Goal: Answer question/provide support: Share knowledge or assist other users

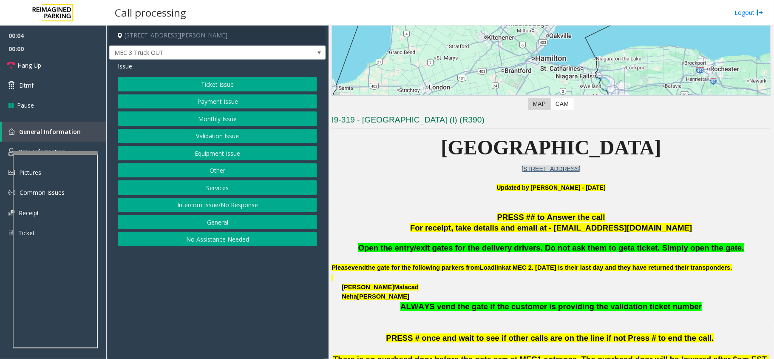
scroll to position [170, 0]
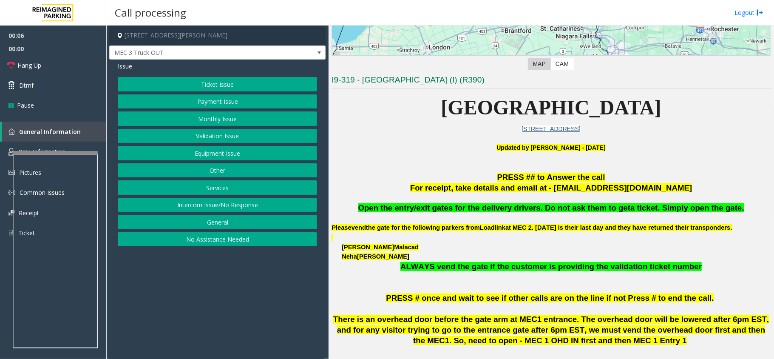
click at [218, 195] on button "Services" at bounding box center [217, 187] width 199 height 14
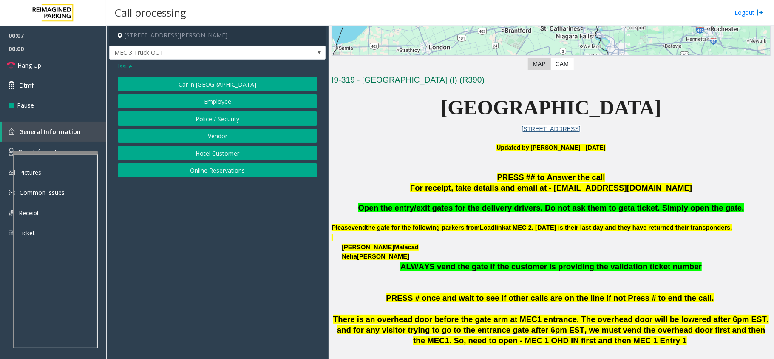
click at [214, 136] on button "Vendor" at bounding box center [217, 136] width 199 height 14
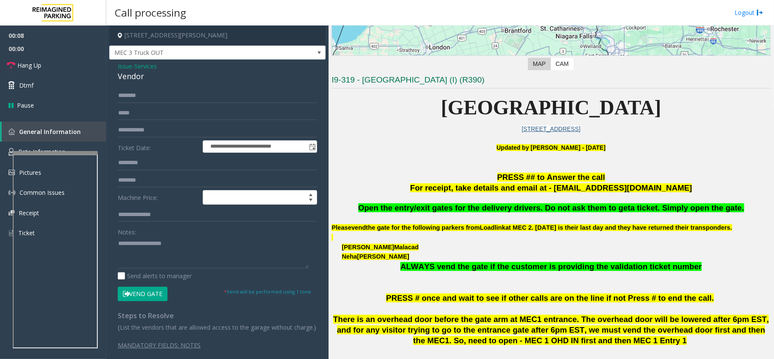
click at [140, 295] on button "Vend Gate" at bounding box center [143, 293] width 50 height 14
click at [130, 75] on div "Vendor" at bounding box center [217, 76] width 199 height 11
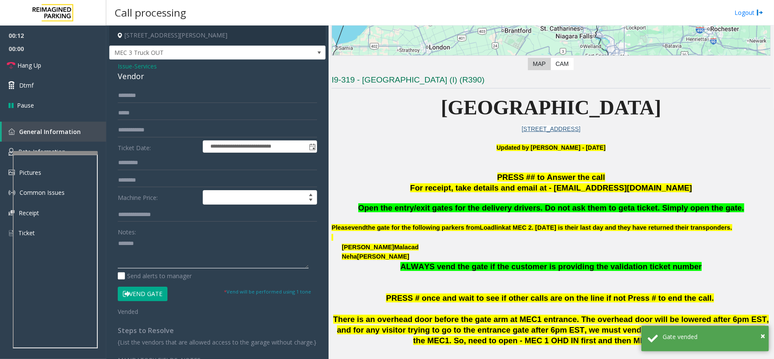
click at [118, 242] on textarea at bounding box center [213, 252] width 191 height 32
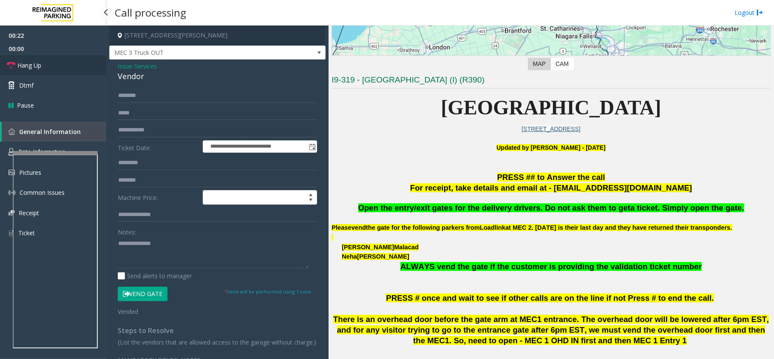
click at [49, 67] on link "Hang Up" at bounding box center [53, 65] width 106 height 20
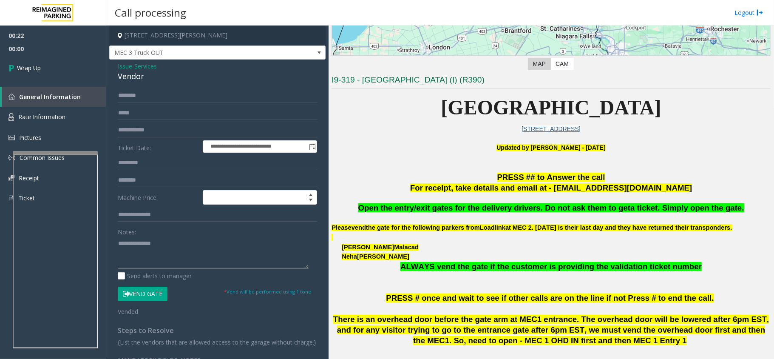
click at [183, 247] on textarea at bounding box center [213, 252] width 191 height 32
type textarea "**********"
click at [59, 46] on span "00:09" at bounding box center [53, 48] width 106 height 13
click at [57, 58] on link "Wrap Up" at bounding box center [53, 67] width 106 height 25
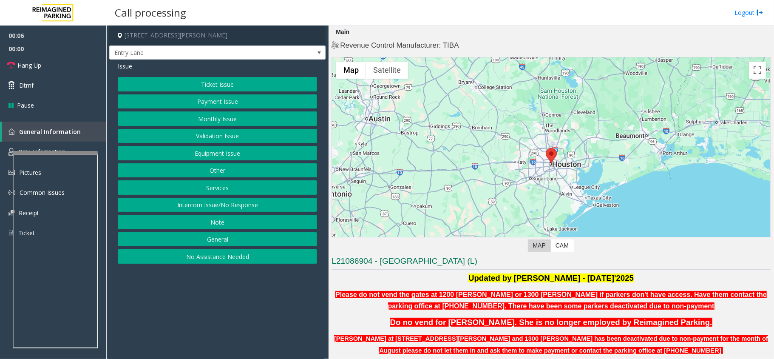
click at [165, 160] on button "Equipment Issue" at bounding box center [217, 153] width 199 height 14
click at [165, 160] on button "Gate / Door Won't Open" at bounding box center [217, 153] width 199 height 14
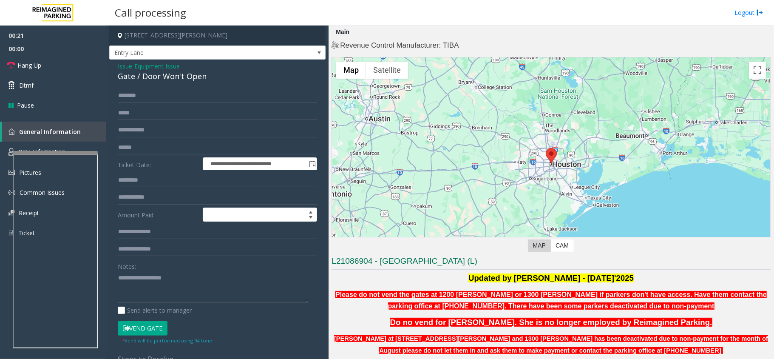
click at [133, 327] on button "Vend Gate" at bounding box center [143, 328] width 50 height 14
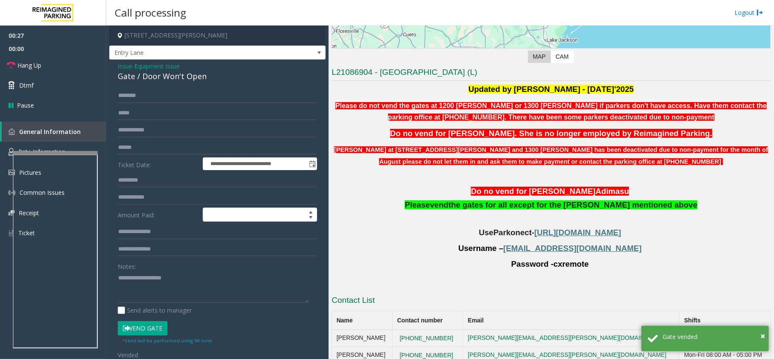
scroll to position [202, 0]
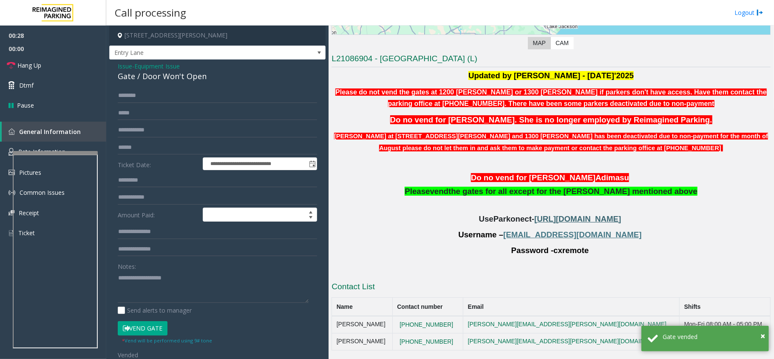
click at [536, 220] on span "[URL][DOMAIN_NAME]" at bounding box center [577, 218] width 87 height 9
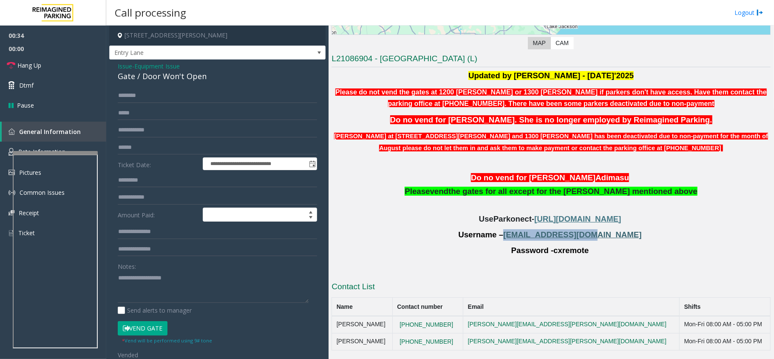
copy span "[EMAIL_ADDRESS][DOMAIN_NAME]"
drag, startPoint x: 531, startPoint y: 233, endPoint x: 601, endPoint y: 235, distance: 69.7
click at [601, 235] on span "[EMAIL_ADDRESS][DOMAIN_NAME]" at bounding box center [572, 234] width 138 height 9
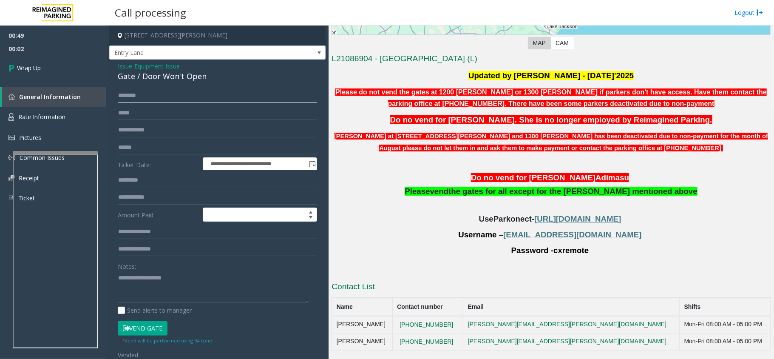
click at [141, 97] on input "text" at bounding box center [217, 95] width 199 height 14
click at [127, 273] on textarea at bounding box center [213, 287] width 191 height 32
click at [127, 96] on input "text" at bounding box center [217, 95] width 199 height 14
type input "*****"
click at [151, 128] on input "text" at bounding box center [217, 130] width 199 height 14
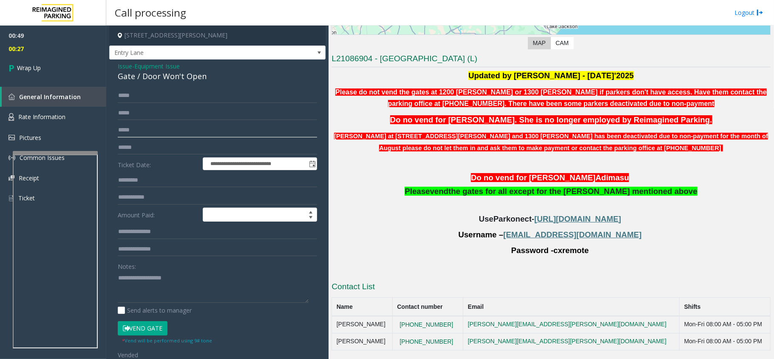
type input "*****"
click at [125, 65] on span "Issue" at bounding box center [125, 66] width 14 height 9
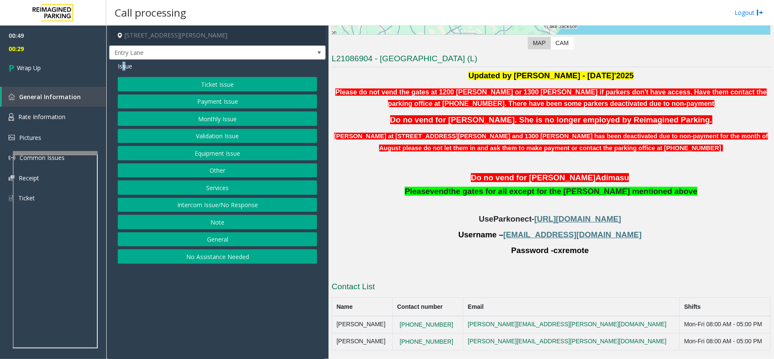
click at [218, 119] on button "Monthly Issue" at bounding box center [217, 118] width 199 height 14
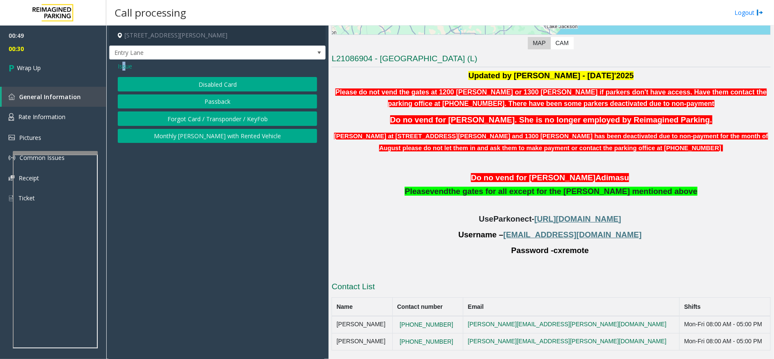
click at [213, 85] on button "Disabled Card" at bounding box center [217, 84] width 199 height 14
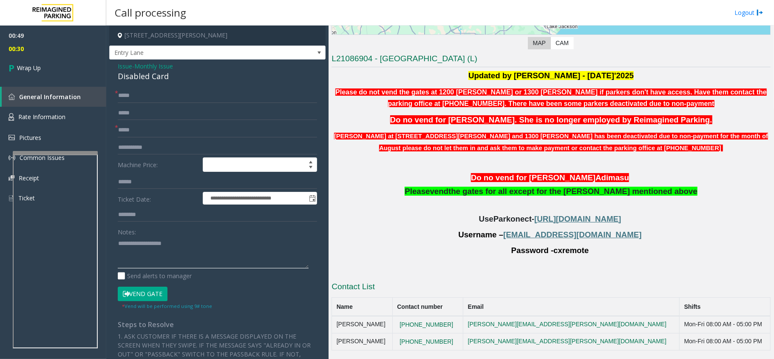
click at [136, 238] on textarea at bounding box center [213, 252] width 191 height 32
click at [150, 79] on div "Disabled Card" at bounding box center [217, 76] width 199 height 11
click at [118, 244] on textarea at bounding box center [213, 252] width 191 height 32
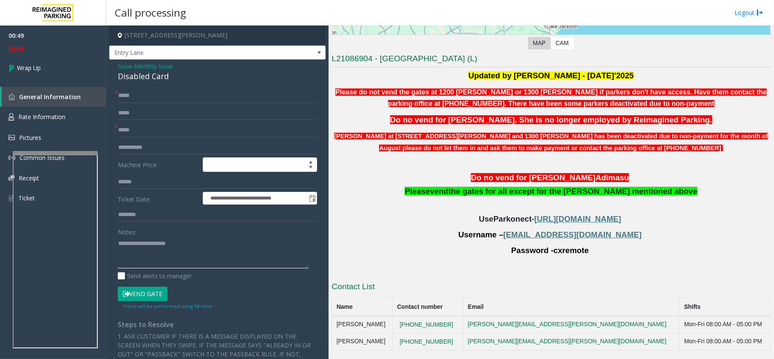
click at [280, 258] on textarea at bounding box center [213, 252] width 191 height 32
type textarea "**********"
click at [71, 77] on link "Wrap Up" at bounding box center [53, 67] width 106 height 25
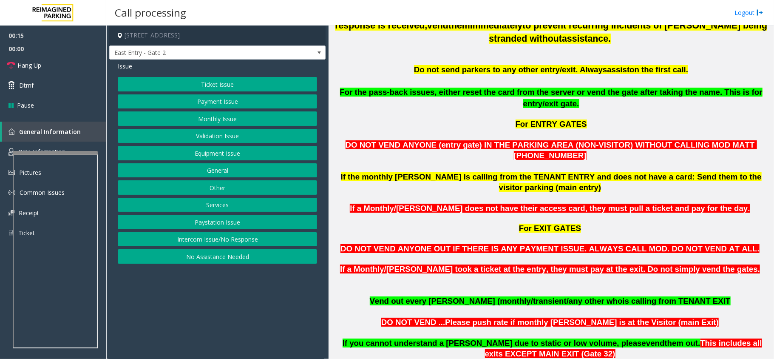
scroll to position [567, 0]
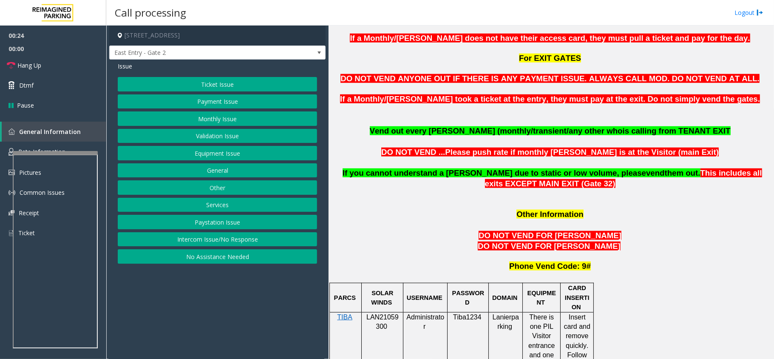
click at [388, 312] on p "LAN21059300" at bounding box center [382, 321] width 35 height 19
click at [379, 313] on span "LAN21059300" at bounding box center [382, 321] width 32 height 17
copy p "LAN21059300"
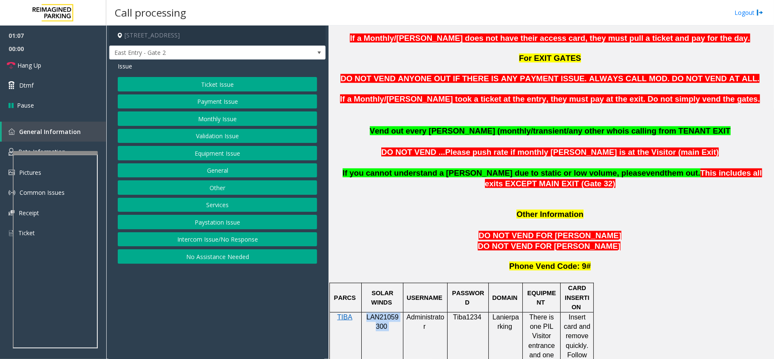
click at [199, 117] on button "Monthly Issue" at bounding box center [217, 118] width 199 height 14
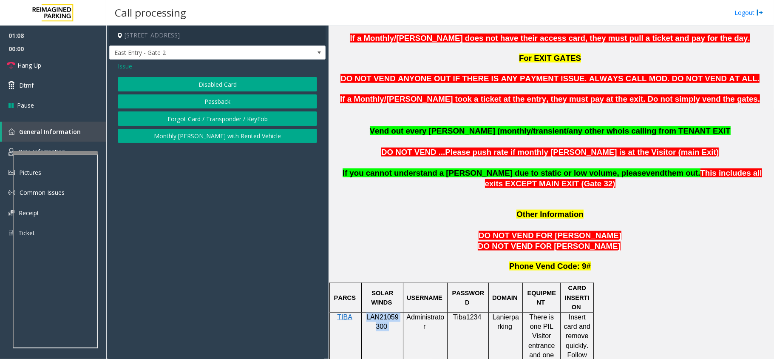
click at [203, 83] on button "Disabled Card" at bounding box center [217, 84] width 199 height 14
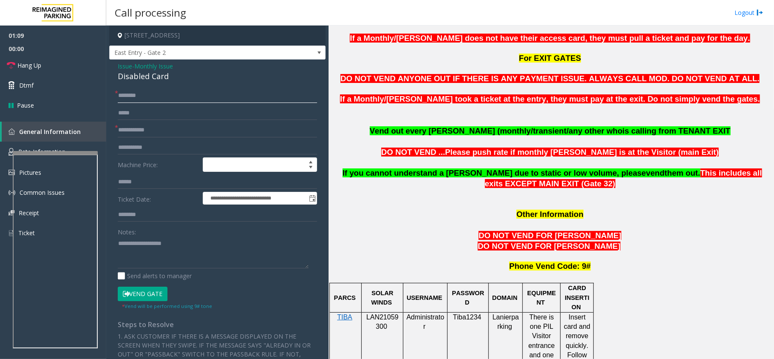
click at [152, 93] on input "text" at bounding box center [217, 95] width 199 height 14
click at [128, 95] on input "text" at bounding box center [217, 95] width 199 height 14
type input "*******"
click at [135, 129] on input "text" at bounding box center [217, 130] width 199 height 14
click at [127, 64] on span "Issue" at bounding box center [125, 66] width 14 height 9
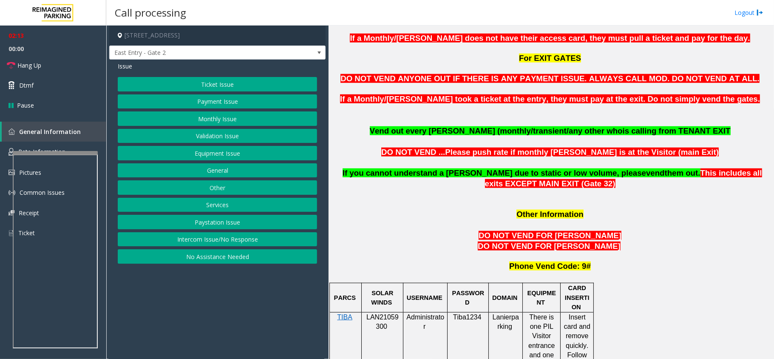
click at [215, 153] on button "Equipment Issue" at bounding box center [217, 153] width 199 height 14
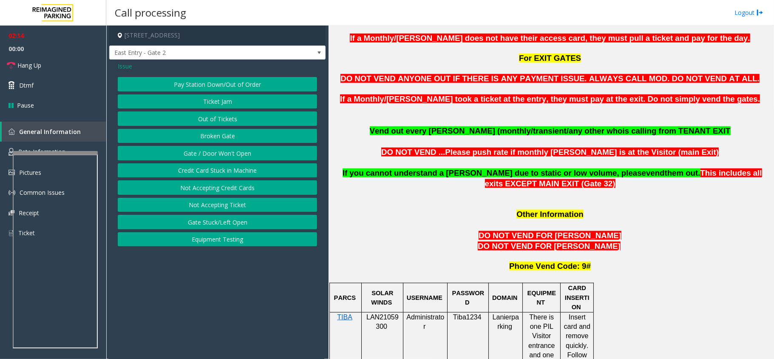
click at [215, 153] on button "Gate / Door Won't Open" at bounding box center [217, 153] width 199 height 14
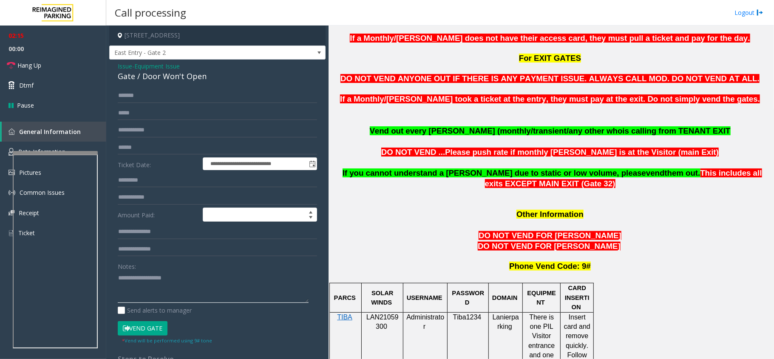
click at [141, 291] on textarea at bounding box center [213, 287] width 191 height 32
click at [49, 60] on link "Hang Up" at bounding box center [53, 65] width 106 height 20
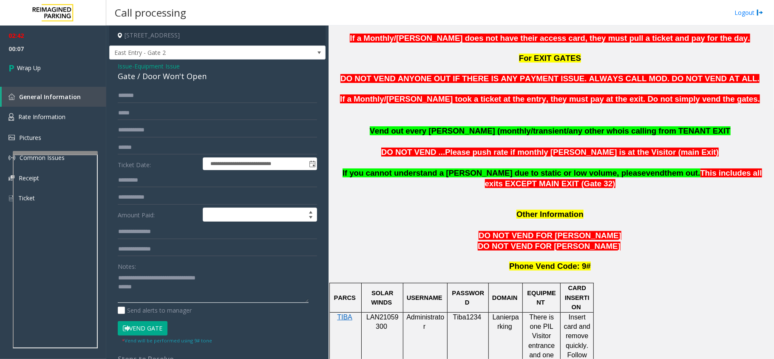
click at [145, 273] on textarea at bounding box center [213, 287] width 191 height 32
click at [140, 286] on textarea at bounding box center [213, 287] width 191 height 32
type textarea "**********"
click at [48, 64] on link "Wrap Up" at bounding box center [53, 67] width 106 height 25
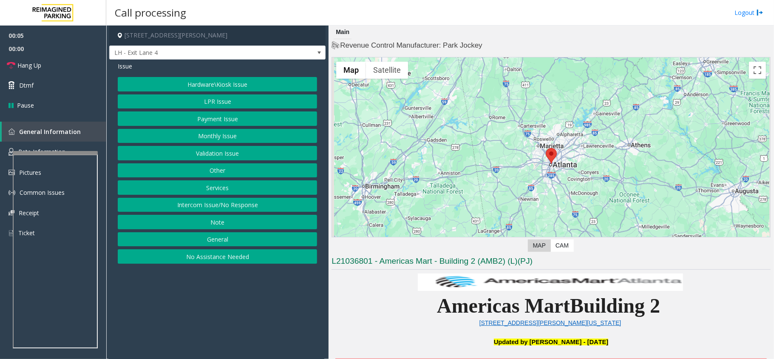
scroll to position [340, 0]
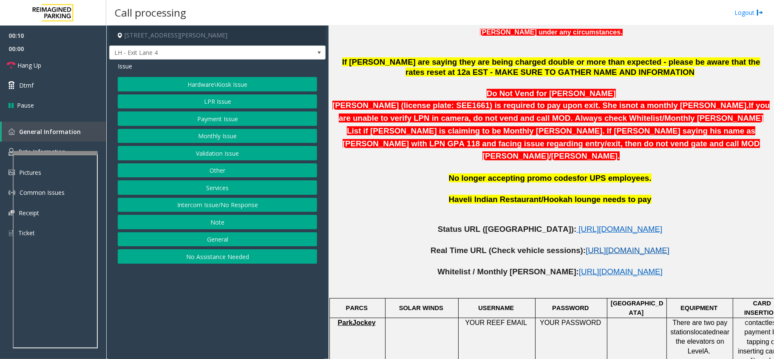
click at [586, 246] on span "[URL][DOMAIN_NAME]" at bounding box center [628, 250] width 84 height 9
click at [211, 101] on button "LPR Issue" at bounding box center [217, 101] width 199 height 14
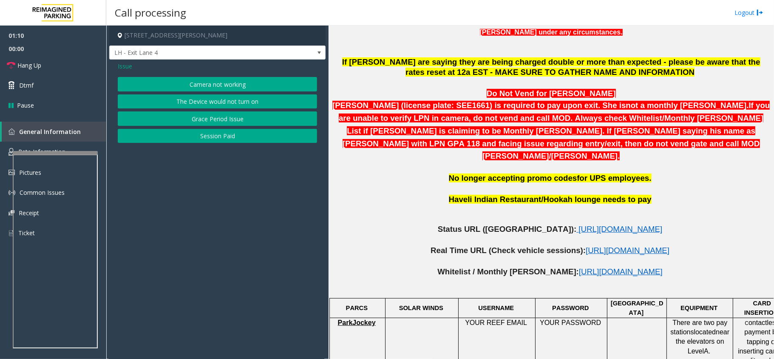
click at [201, 84] on button "Camera not working" at bounding box center [217, 84] width 199 height 14
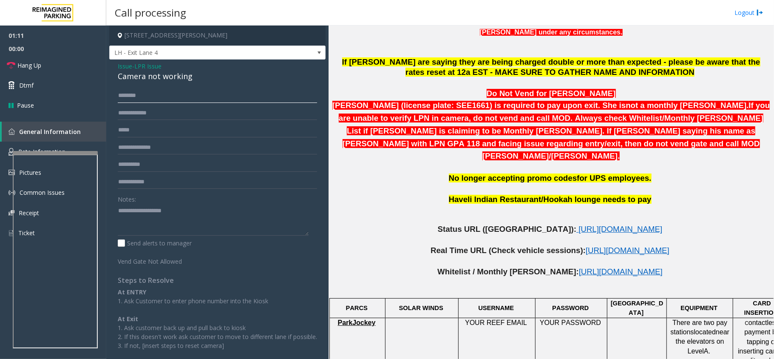
click at [133, 97] on input "text" at bounding box center [217, 95] width 199 height 14
type input "********"
click at [152, 114] on input "text" at bounding box center [217, 113] width 199 height 14
click at [578, 224] on span "[URL][DOMAIN_NAME]" at bounding box center [620, 228] width 84 height 9
click at [151, 115] on input "text" at bounding box center [217, 113] width 199 height 14
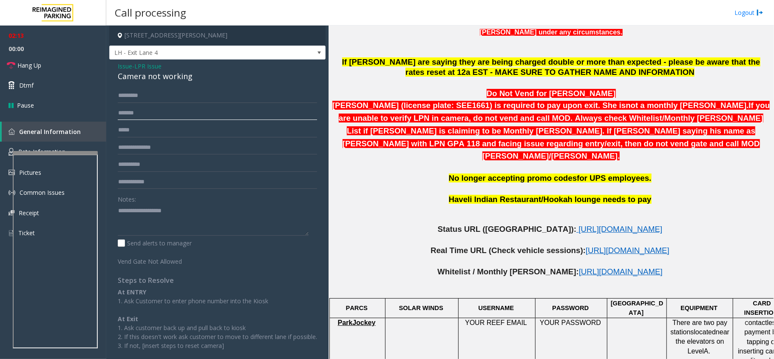
type input "*******"
click at [149, 227] on textarea at bounding box center [213, 220] width 191 height 32
click at [40, 72] on link "Hang Up" at bounding box center [53, 65] width 106 height 20
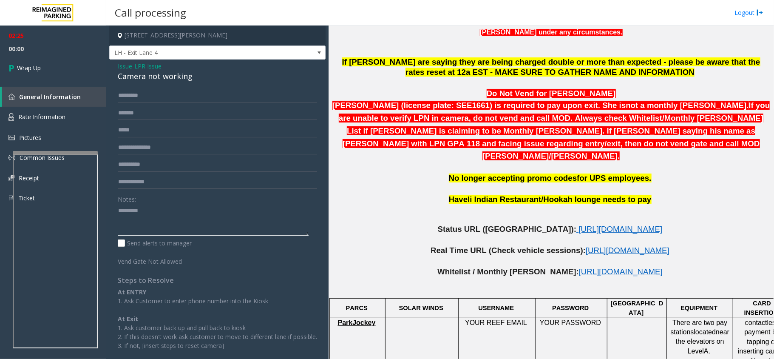
click at [147, 212] on textarea at bounding box center [213, 220] width 191 height 32
type textarea "**********"
click at [38, 65] on span "Wrap Up" at bounding box center [29, 67] width 24 height 9
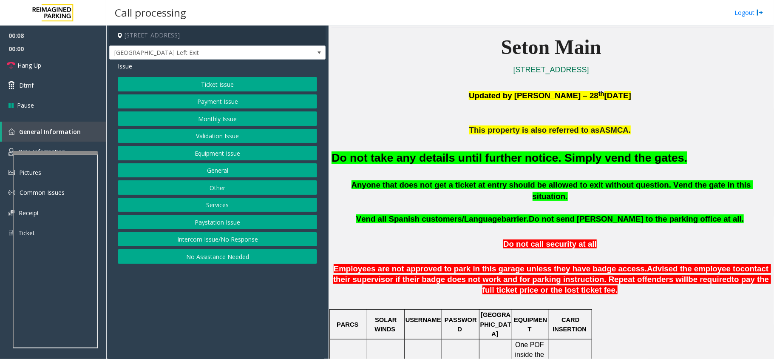
scroll to position [227, 0]
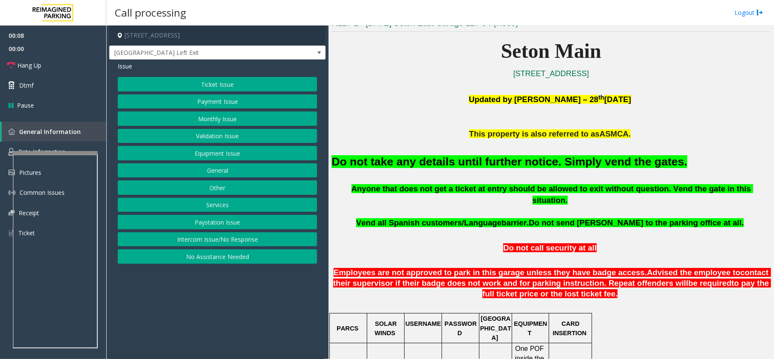
click at [244, 102] on button "Payment Issue" at bounding box center [217, 101] width 199 height 14
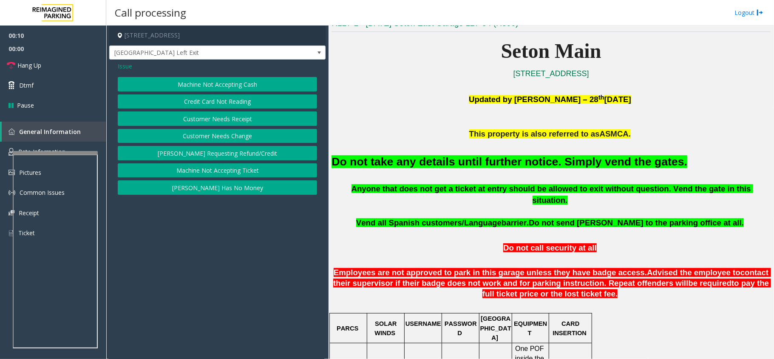
click at [233, 103] on button "Credit Card Not Reading" at bounding box center [217, 101] width 199 height 14
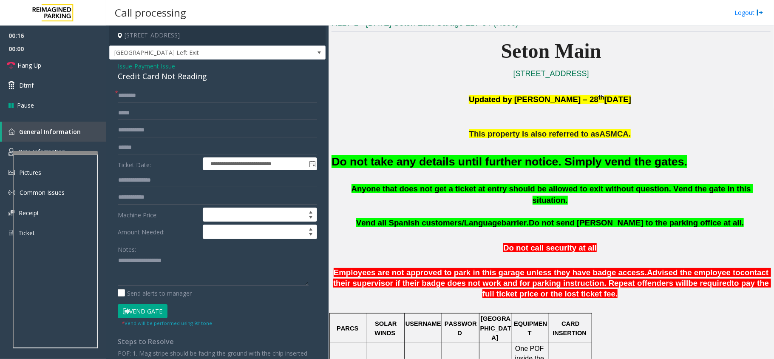
click at [128, 63] on span "Issue" at bounding box center [125, 66] width 14 height 9
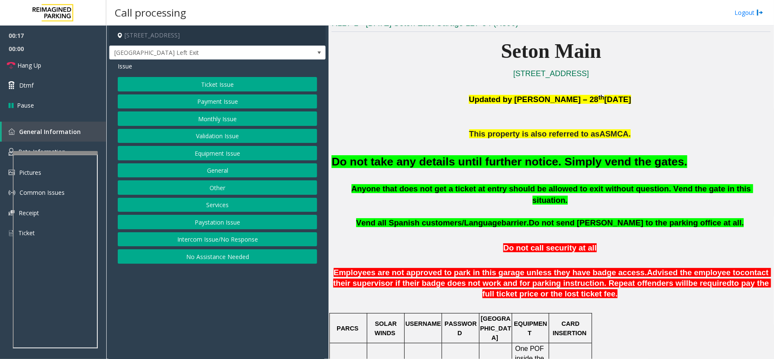
drag, startPoint x: 235, startPoint y: 135, endPoint x: 228, endPoint y: 130, distance: 8.5
click at [233, 135] on button "Validation Issue" at bounding box center [217, 136] width 199 height 14
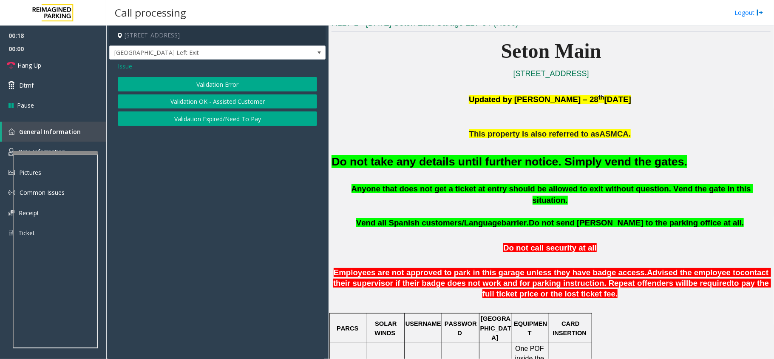
click at [208, 82] on button "Validation Error" at bounding box center [217, 84] width 199 height 14
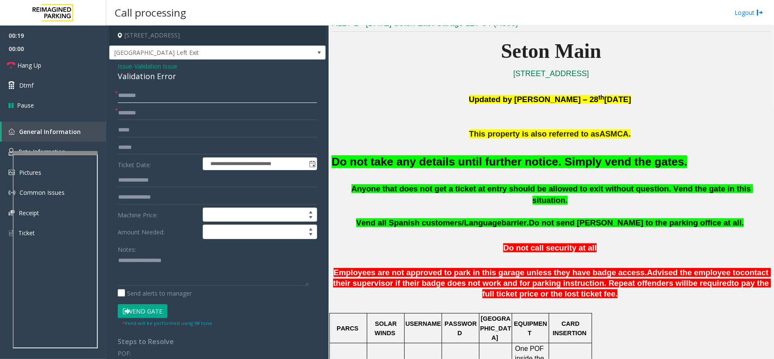
click at [135, 96] on input "text" at bounding box center [217, 95] width 199 height 14
type input "**"
click at [164, 309] on button "Vend Gate" at bounding box center [143, 311] width 50 height 14
click at [143, 75] on div "Validation Error" at bounding box center [217, 76] width 199 height 11
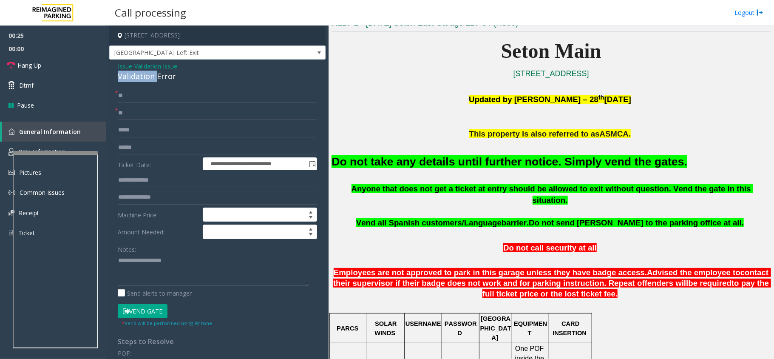
click at [143, 75] on div "Validation Error" at bounding box center [217, 76] width 199 height 11
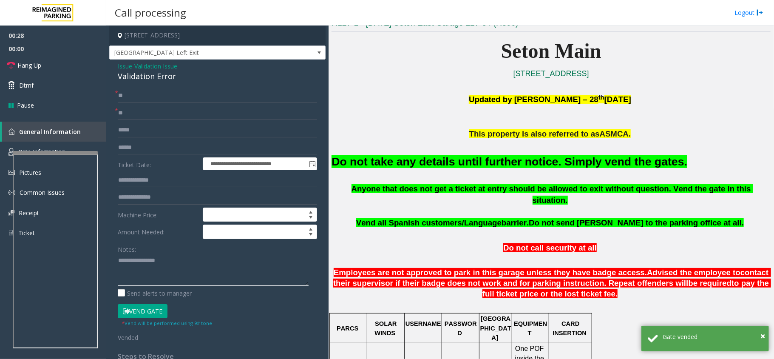
click at [118, 261] on textarea at bounding box center [213, 270] width 191 height 32
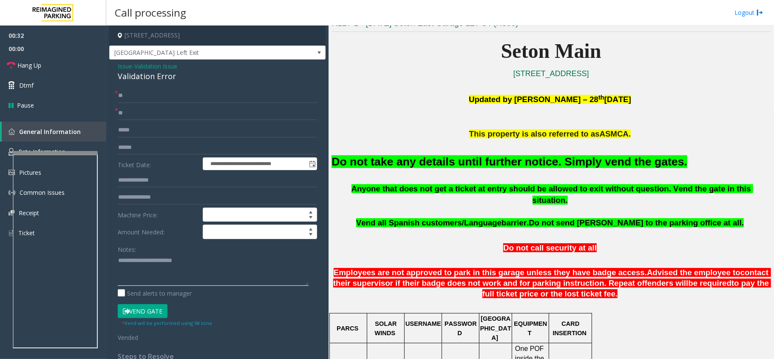
click at [189, 259] on textarea at bounding box center [213, 270] width 191 height 32
click at [43, 70] on link "Hang Up" at bounding box center [53, 65] width 106 height 20
click at [442, 156] on font "Do not take any details until further notice. Simply vend the gates." at bounding box center [509, 161] width 356 height 13
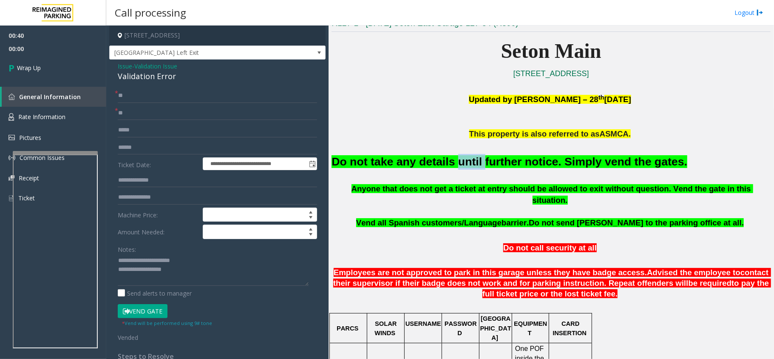
click at [442, 156] on font "Do not take any details until further notice. Simply vend the gates." at bounding box center [509, 161] width 356 height 13
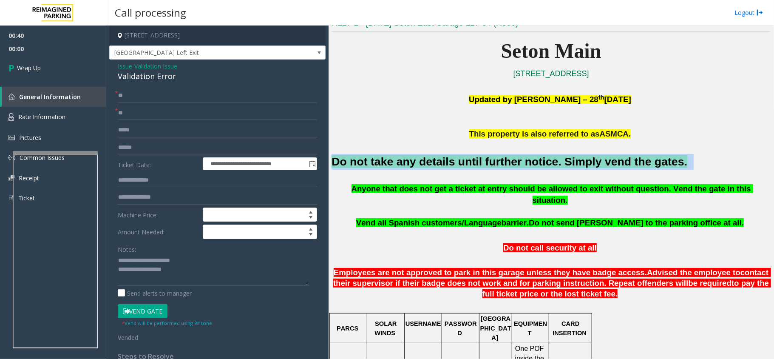
click at [442, 156] on font "Do not take any details until further notice. Simply vend the gates." at bounding box center [509, 161] width 356 height 13
copy h2 "Do not take any details until further notice. Simply vend the gates."
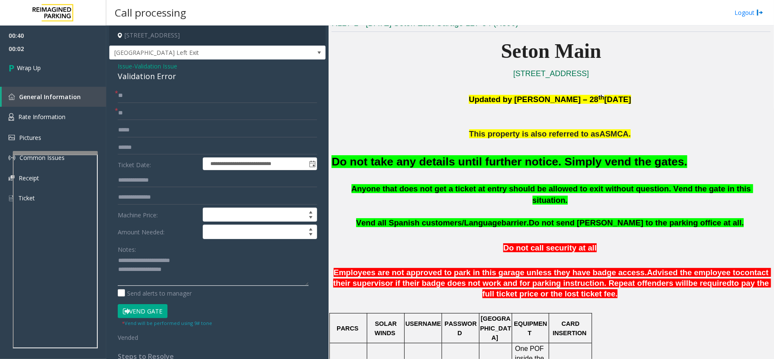
click at [173, 269] on textarea at bounding box center [213, 270] width 191 height 32
paste textarea "**********"
type textarea "**********"
click at [69, 67] on link "Wrap Up" at bounding box center [53, 67] width 106 height 25
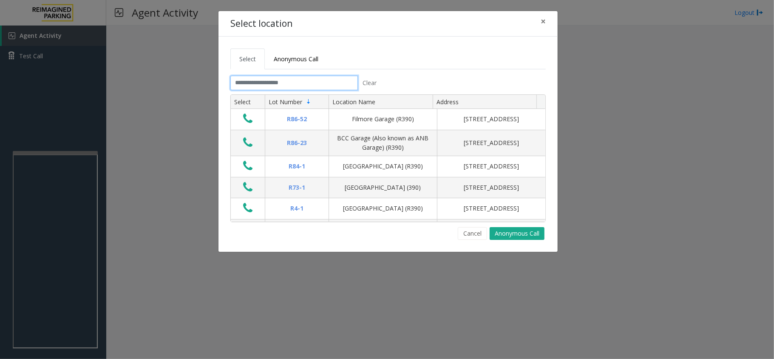
click at [272, 87] on input "text" at bounding box center [293, 83] width 127 height 14
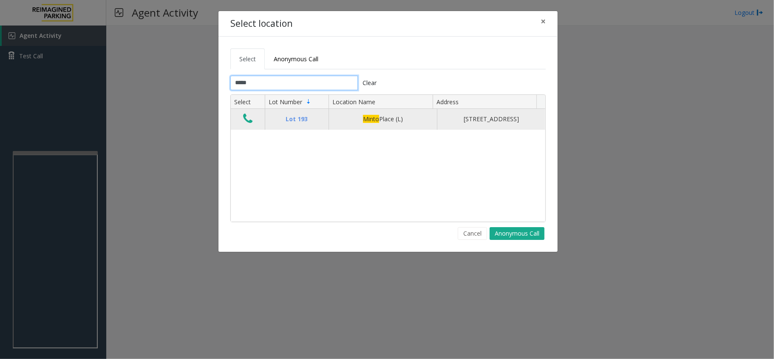
type input "*****"
click at [251, 125] on icon "Data table" at bounding box center [247, 119] width 9 height 12
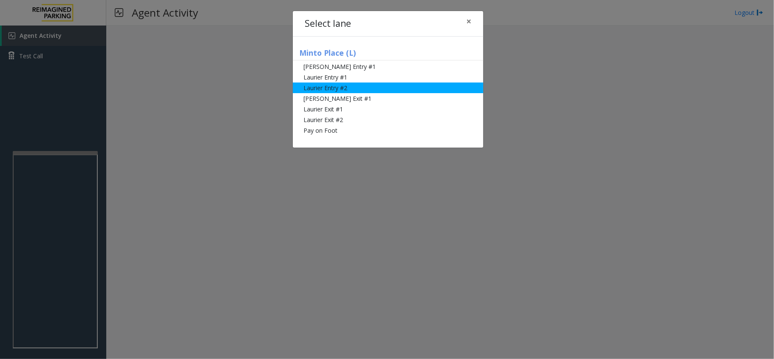
click at [324, 90] on li "Laurier Entry #2" at bounding box center [388, 87] width 190 height 11
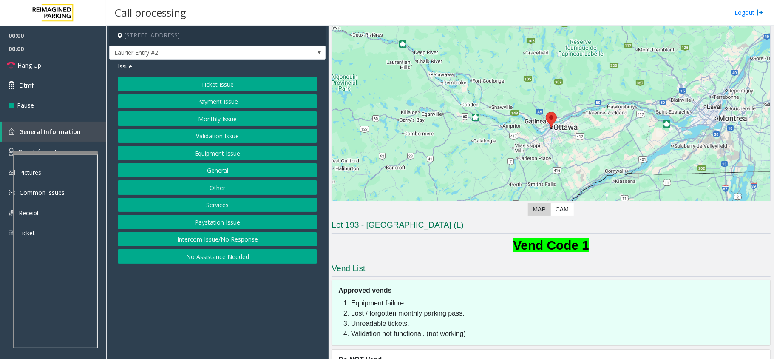
scroll to position [71, 0]
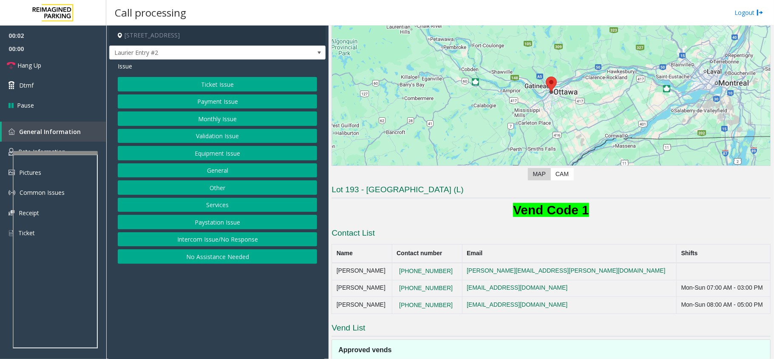
click at [203, 99] on button "Payment Issue" at bounding box center [217, 101] width 199 height 14
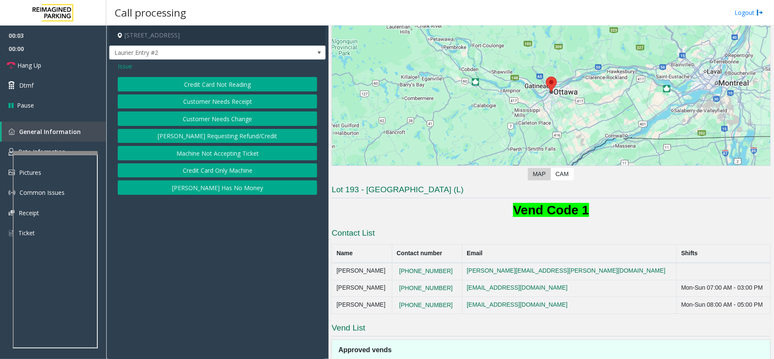
click at [219, 85] on button "Credit Card Not Reading" at bounding box center [217, 84] width 199 height 14
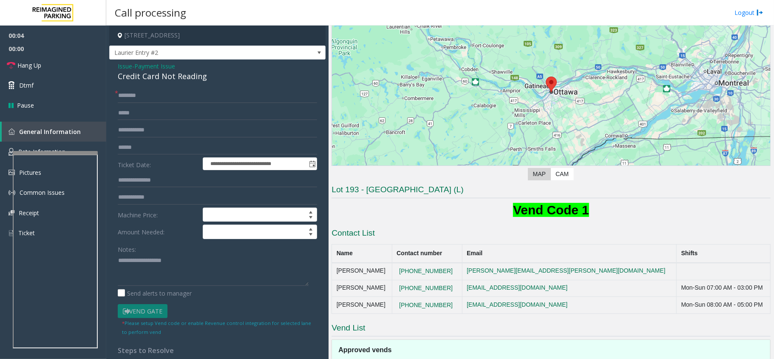
click at [165, 75] on div "Credit Card Not Reading" at bounding box center [217, 76] width 199 height 11
type textarea "**********"
click at [61, 87] on link "Dtmf" at bounding box center [53, 85] width 106 height 20
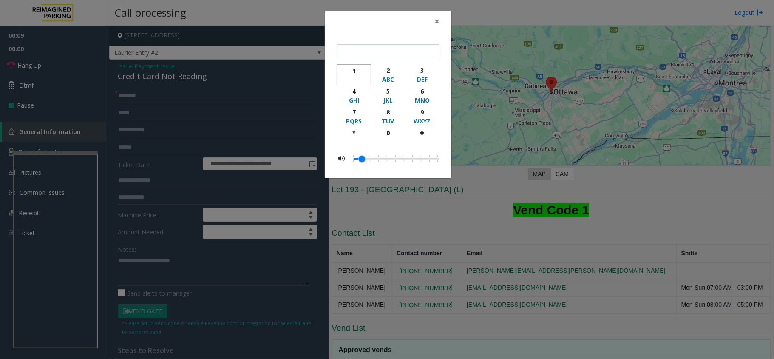
click at [348, 70] on div "1" at bounding box center [353, 70] width 23 height 9
type input "*"
click at [434, 23] on span "×" at bounding box center [436, 21] width 5 height 12
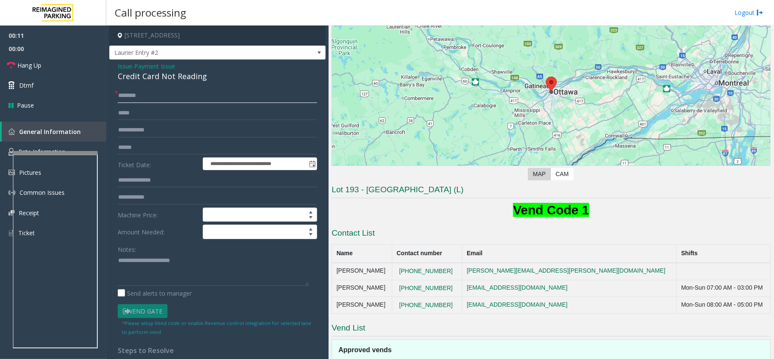
click at [153, 95] on input "text" at bounding box center [217, 95] width 199 height 14
type input "**"
click at [82, 70] on link "Hang Up" at bounding box center [53, 65] width 106 height 20
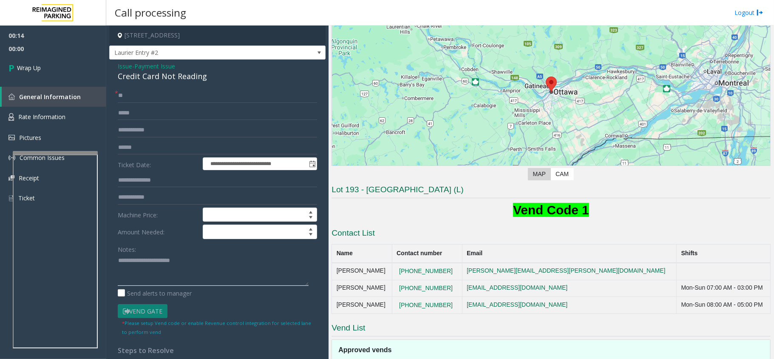
click at [118, 262] on textarea at bounding box center [213, 270] width 191 height 32
click at [216, 269] on textarea at bounding box center [213, 270] width 191 height 32
type textarea "**********"
click at [54, 54] on span "00:16" at bounding box center [53, 48] width 106 height 13
click at [58, 60] on link "Wrap Up" at bounding box center [53, 67] width 106 height 25
